Goal: Task Accomplishment & Management: Complete application form

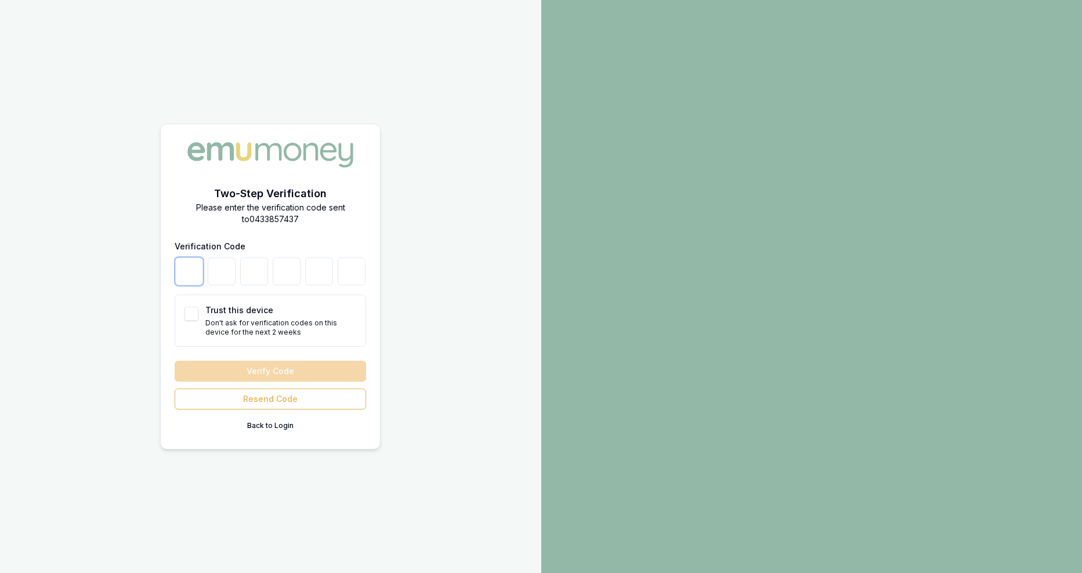
click at [202, 279] on input "number" at bounding box center [189, 272] width 28 height 28
type input "3"
type input "9"
type input "4"
type input "2"
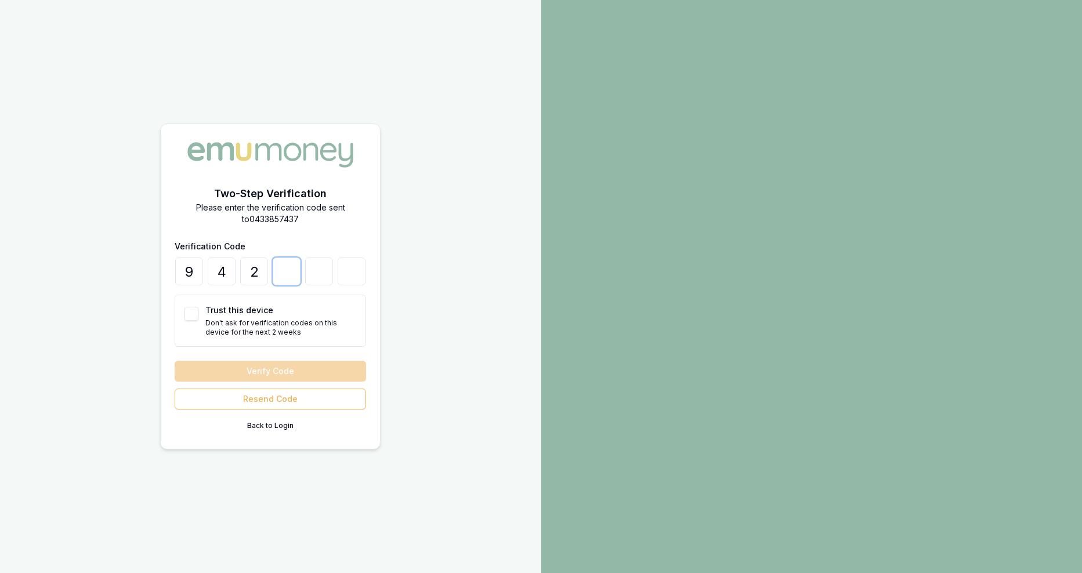
type input "2"
type input "5"
type input "0"
click at [185, 311] on button "Trust this device" at bounding box center [192, 314] width 14 height 14
checkbox input "true"
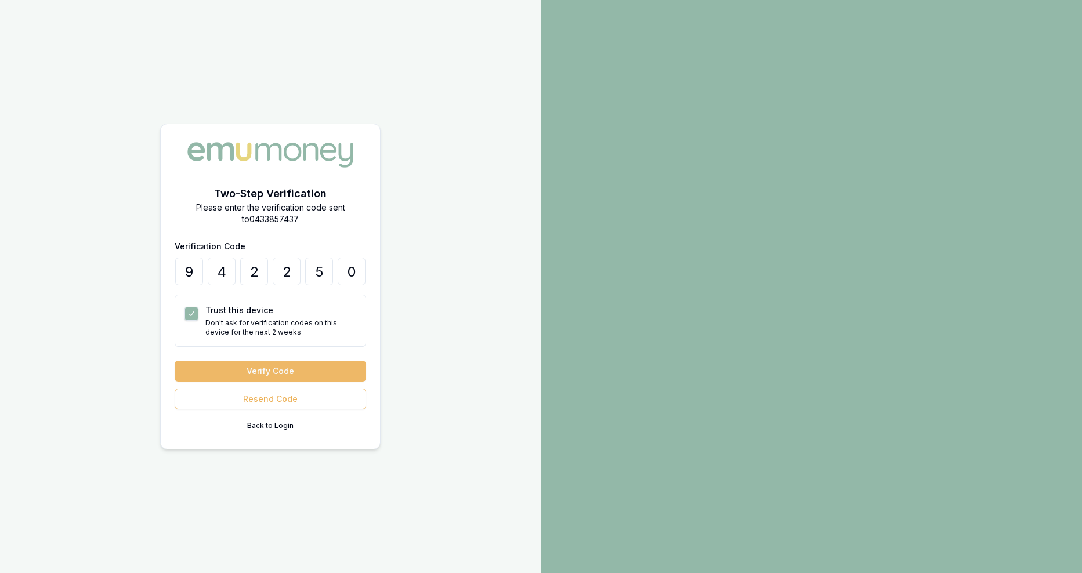
click at [220, 361] on button "Verify Code" at bounding box center [271, 371] width 192 height 21
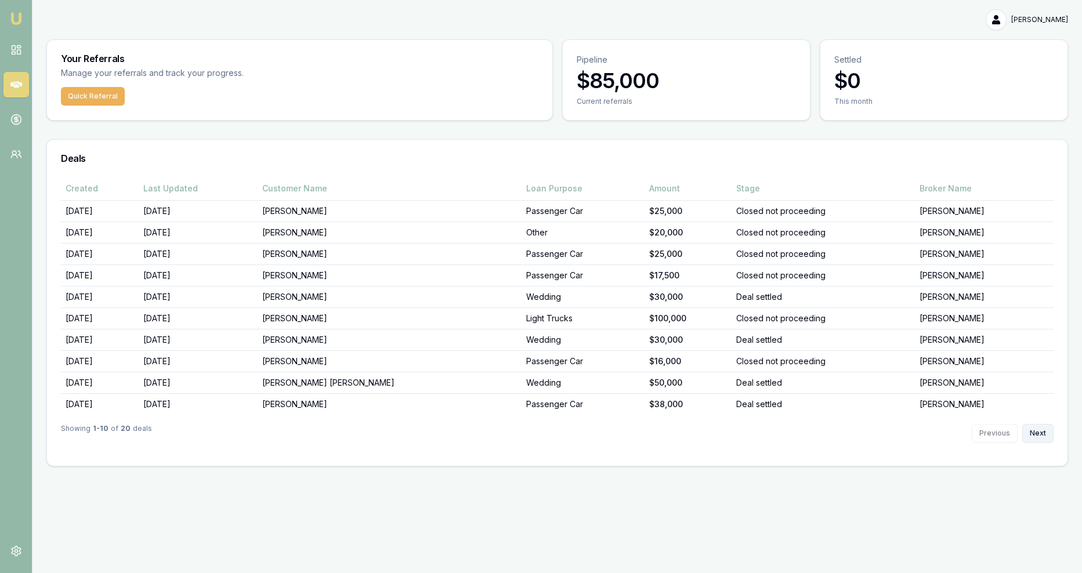
click at [1041, 424] on button "Next" at bounding box center [1038, 433] width 31 height 19
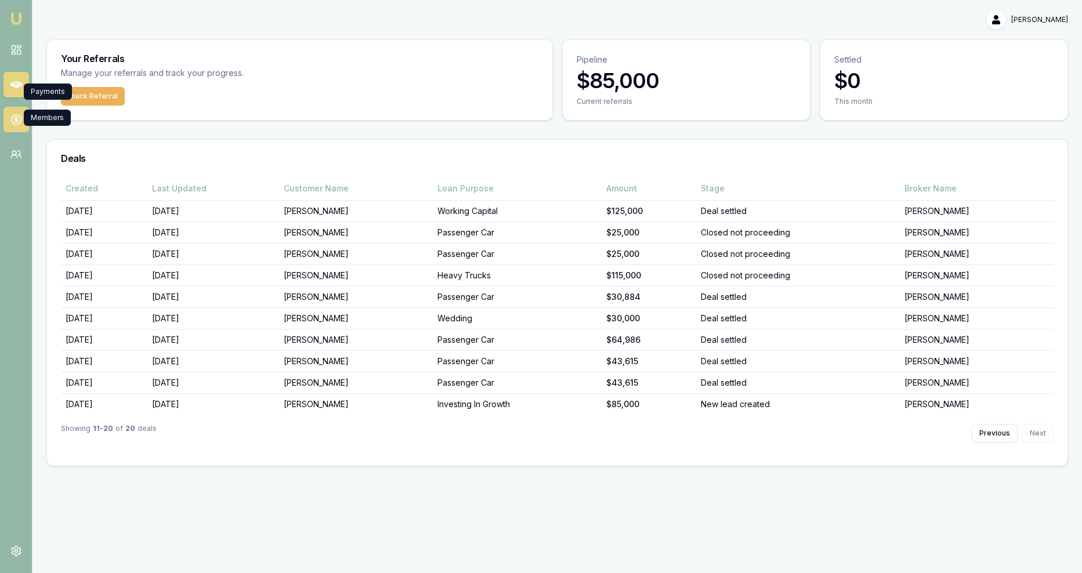
click at [10, 114] on icon at bounding box center [16, 120] width 12 height 12
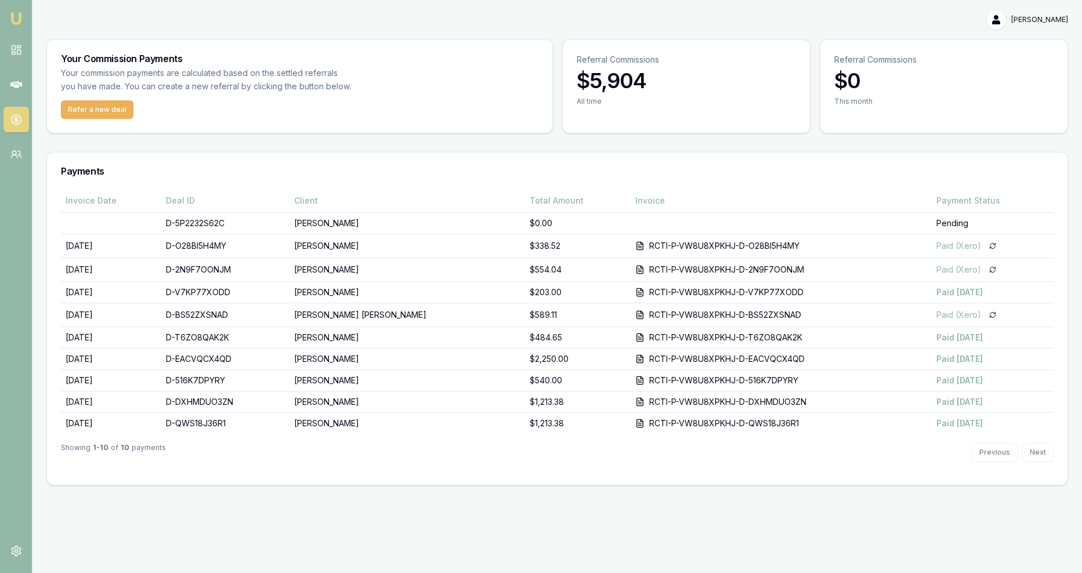
click at [1043, 443] on div "Previous Next" at bounding box center [1013, 452] width 82 height 19
click at [77, 100] on button "Refer a new deal" at bounding box center [97, 109] width 73 height 19
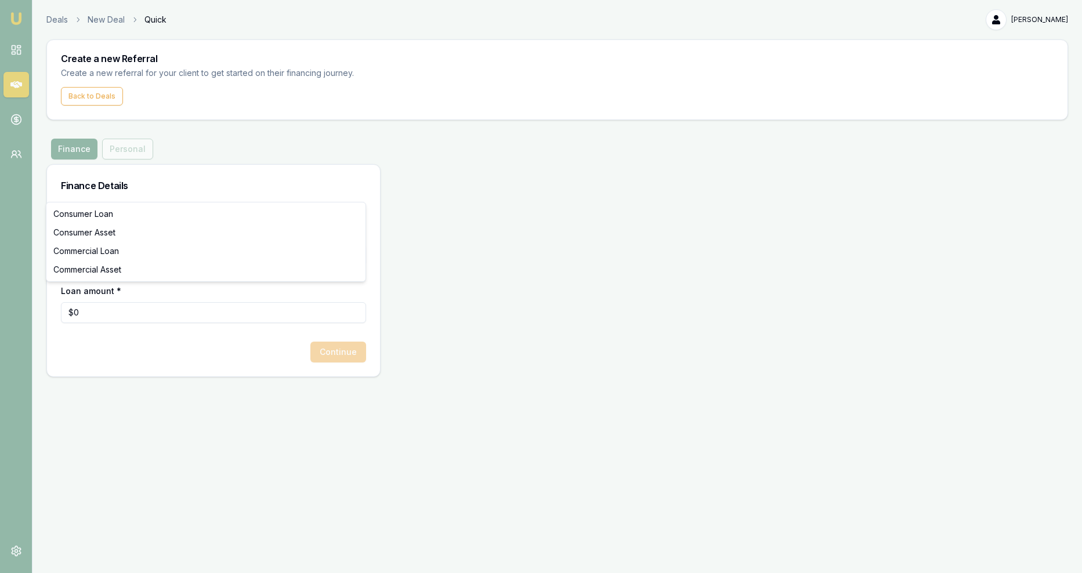
click at [140, 196] on html "Emu Money Deals New Deal Quick [PERSON_NAME] Toggle Menu Create a new Referral …" at bounding box center [541, 286] width 1082 height 573
drag, startPoint x: 658, startPoint y: 395, endPoint x: 743, endPoint y: 482, distance: 121.9
click at [659, 395] on html "Emu Money Deals New Deal Quick Satish Kadyan Toggle Menu Create a new Referral …" at bounding box center [541, 286] width 1082 height 573
click at [138, 191] on html "Emu Money Deals New Deal Quick Satish Kadyan Toggle Menu Create a new Referral …" at bounding box center [541, 286] width 1082 height 573
select select "COMMERCIAL_LOAN"
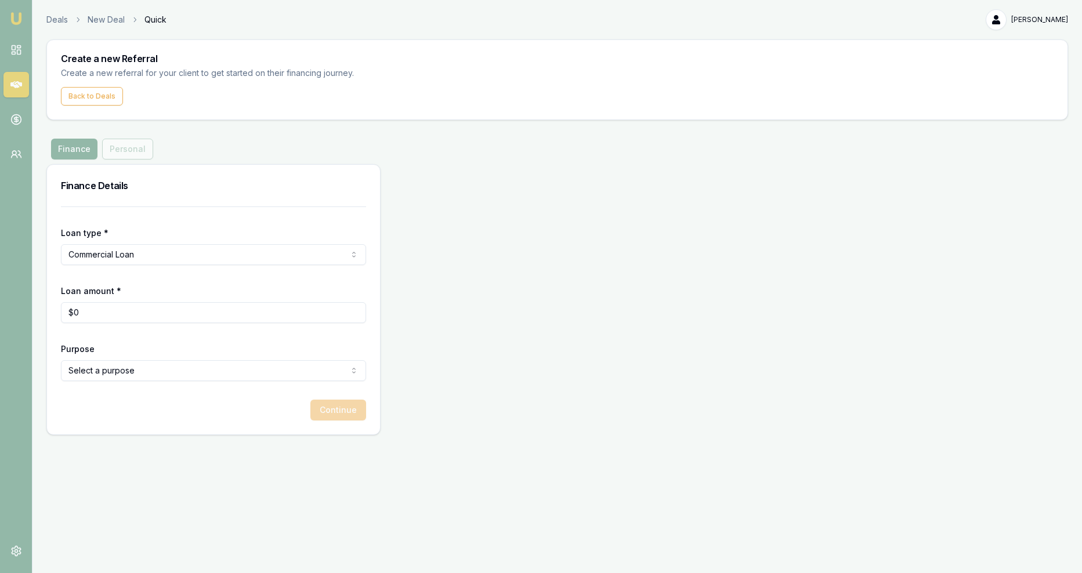
type input "0"
click at [86, 302] on input "0" at bounding box center [213, 312] width 305 height 21
type input "$26,000"
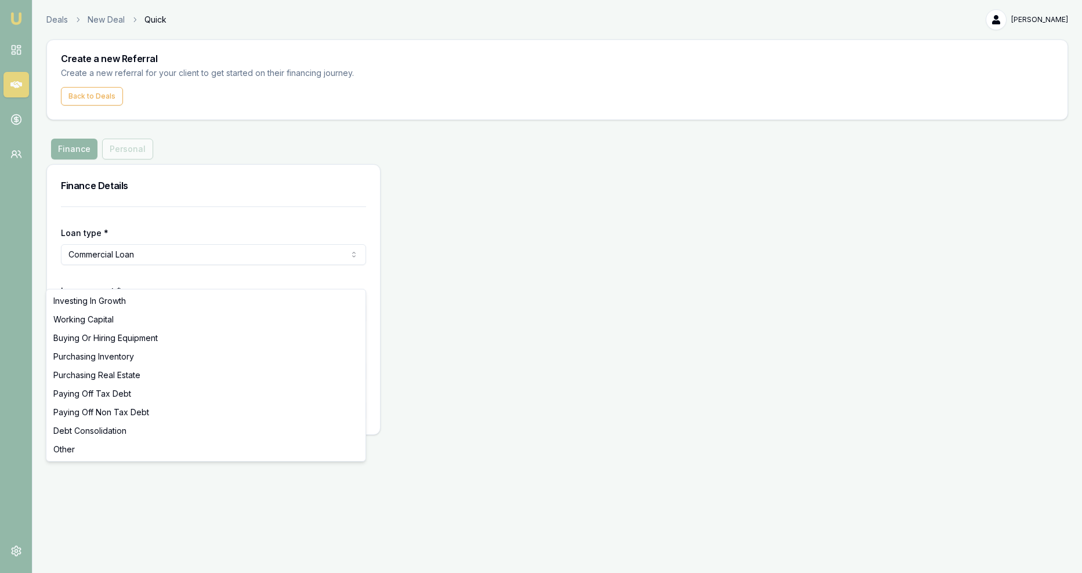
click at [104, 285] on html "Emu Money Deals New Deal Quick Satish Kadyan Toggle Menu Create a new Referral …" at bounding box center [541, 286] width 1082 height 573
click at [105, 195] on html "Emu Money Deals New Deal Quick Satish Kadyan Toggle Menu Create a new Referral …" at bounding box center [541, 286] width 1082 height 573
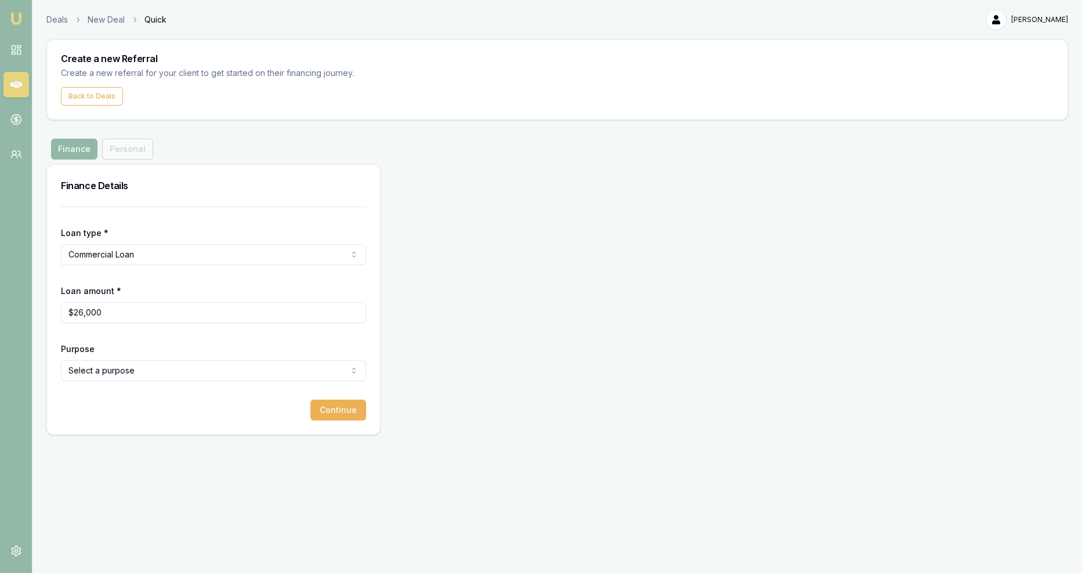
click at [109, 188] on html "Emu Money Deals New Deal Quick Satish Kadyan Toggle Menu Create a new Referral …" at bounding box center [541, 286] width 1082 height 573
select select "COMMERCIAL_ASSET"
click at [84, 279] on html "Emu Money Deals New Deal Quick Satish Kadyan Toggle Menu Create a new Referral …" at bounding box center [541, 286] width 1082 height 573
click at [336, 400] on button "Continue" at bounding box center [339, 410] width 56 height 21
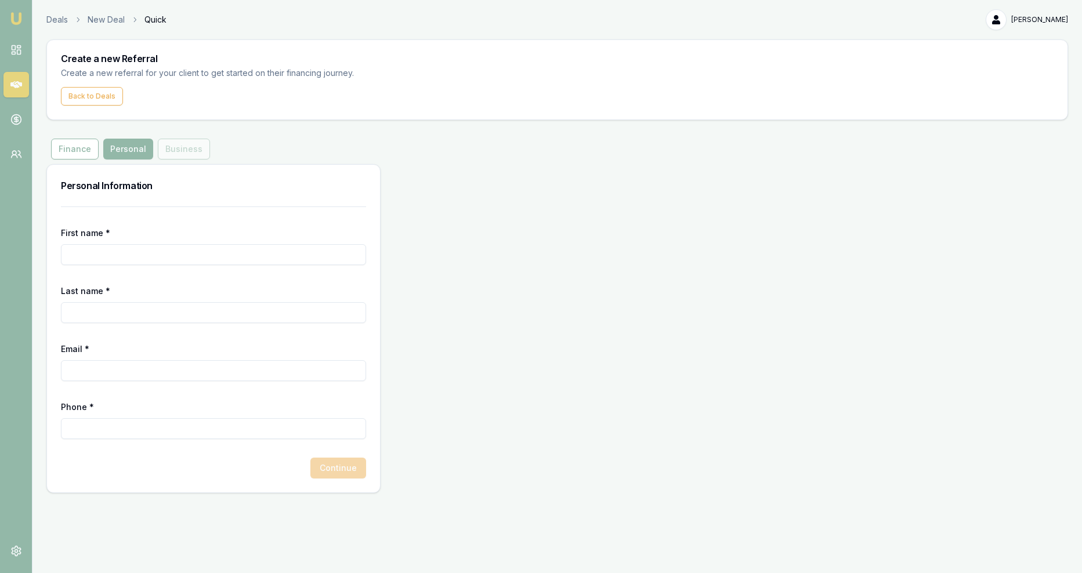
click at [135, 244] on input "First name *" at bounding box center [213, 254] width 305 height 21
type input "Ashok"
type input "Taya"
type input "ashoktaya786@gmail.com"
type input "0431 009 261"
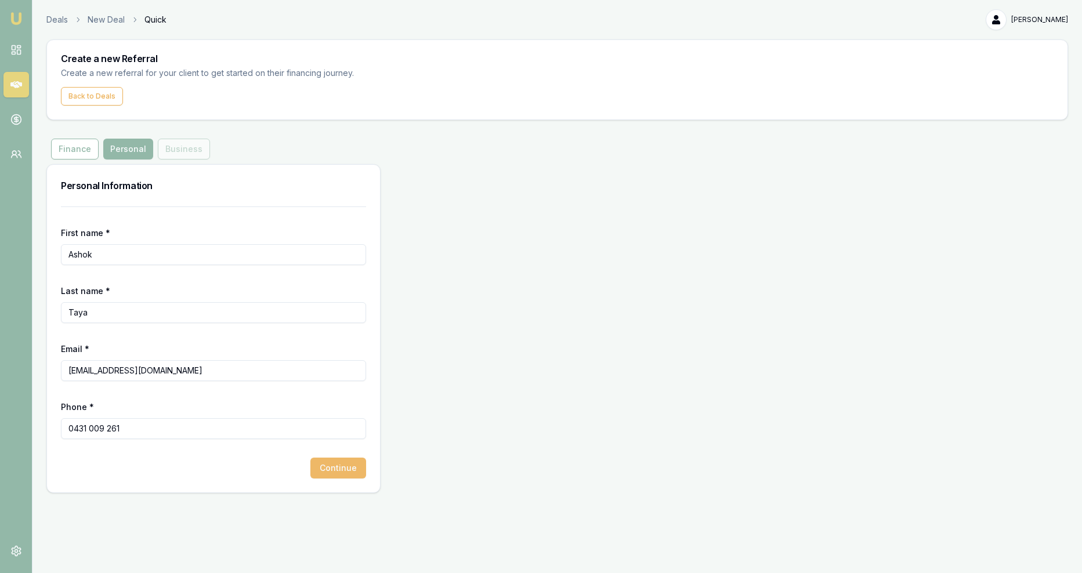
type input "Ashok"
click at [345, 458] on button "Continue" at bounding box center [339, 468] width 56 height 21
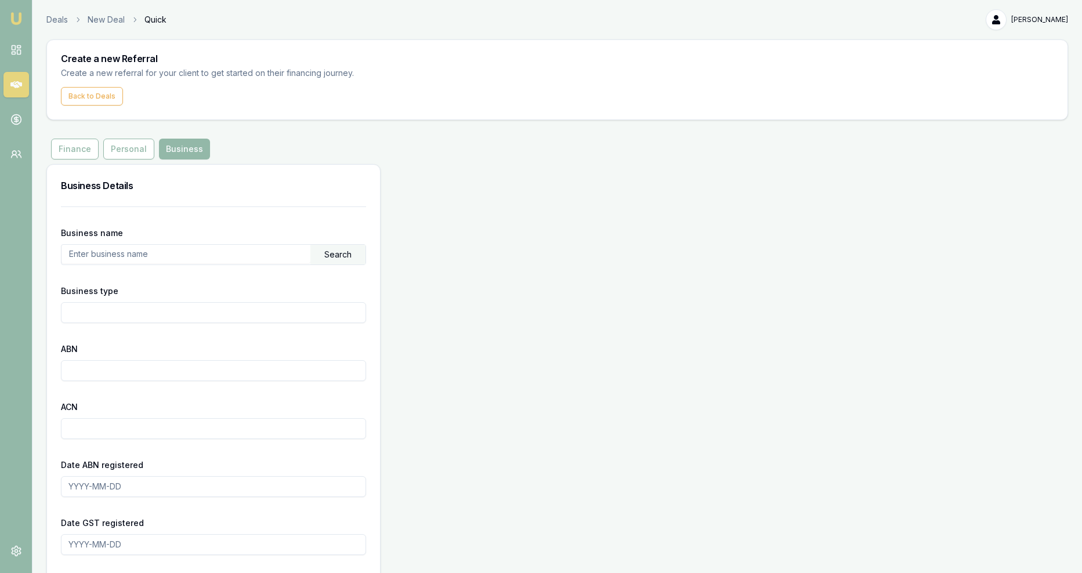
click at [93, 245] on input "text" at bounding box center [186, 254] width 249 height 19
click at [76, 302] on input "Business type" at bounding box center [213, 312] width 305 height 21
click at [65, 342] on div "ABN" at bounding box center [213, 361] width 305 height 39
click at [92, 245] on input "text" at bounding box center [186, 254] width 249 height 19
click at [345, 245] on div "Search" at bounding box center [338, 255] width 55 height 20
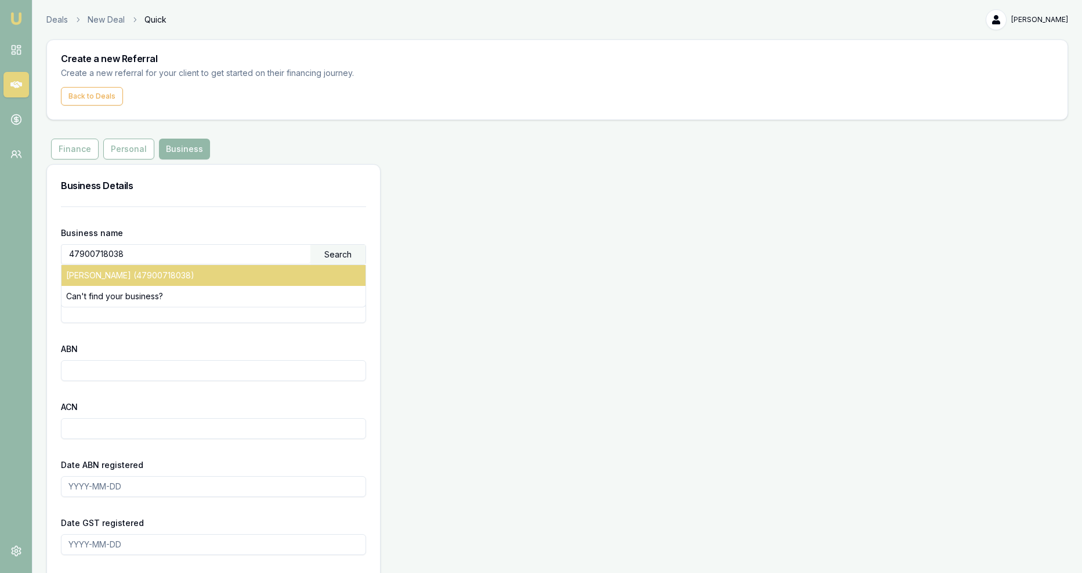
click at [161, 265] on div "TAYA, ASHOK (47900718038)" at bounding box center [214, 275] width 304 height 21
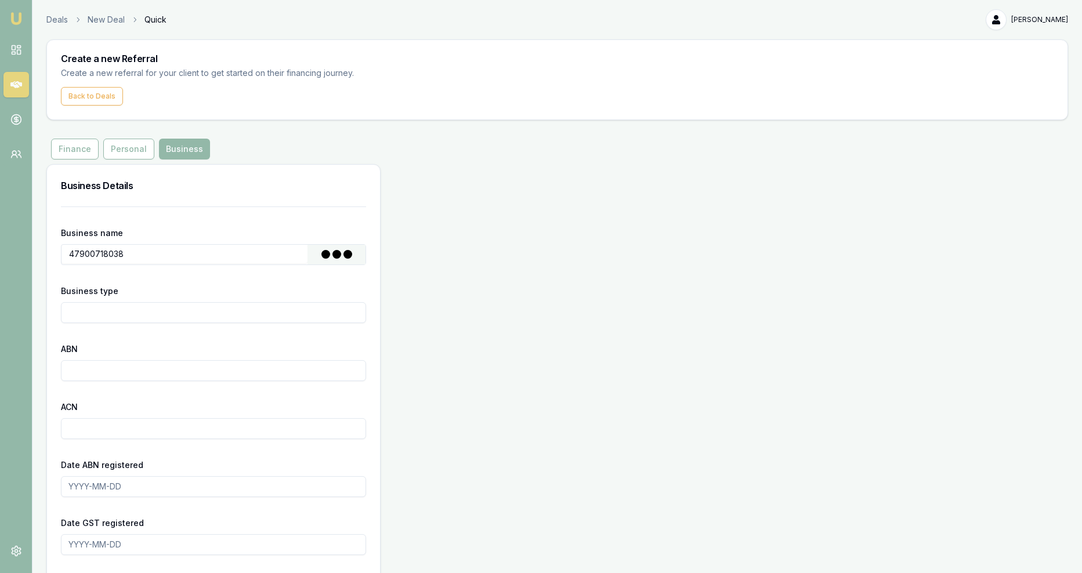
type input "TAYA, ASHOK"
type input "Individual/Sole Trader"
type input "47900718038"
type input "2019-03-01"
type input "2022-04-01"
